Goal: Information Seeking & Learning: Find specific fact

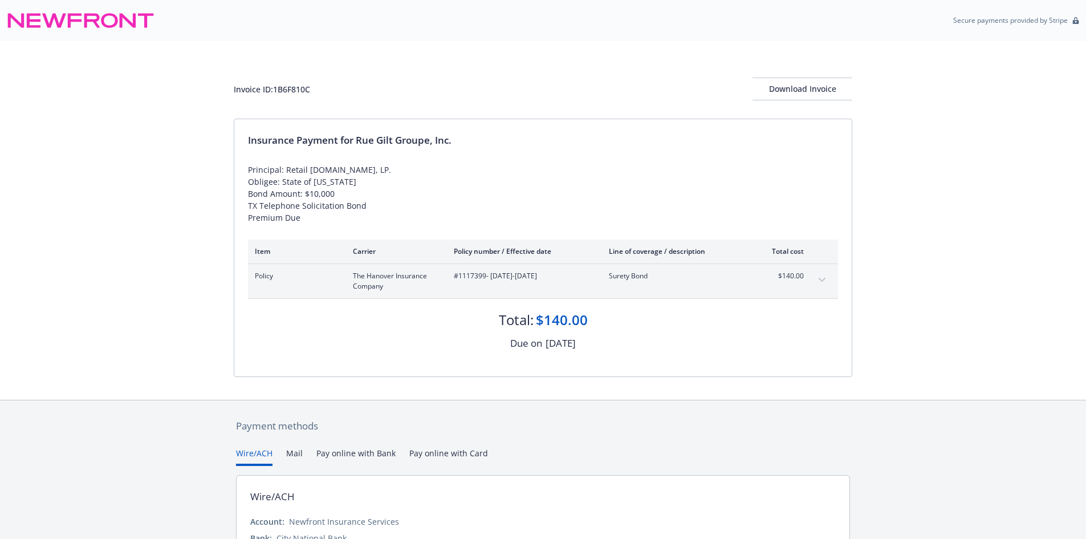
click at [294, 88] on div "Invoice ID: 1B6F810C" at bounding box center [272, 89] width 76 height 12
copy div "1B6F810C"
